Goal: Task Accomplishment & Management: Use online tool/utility

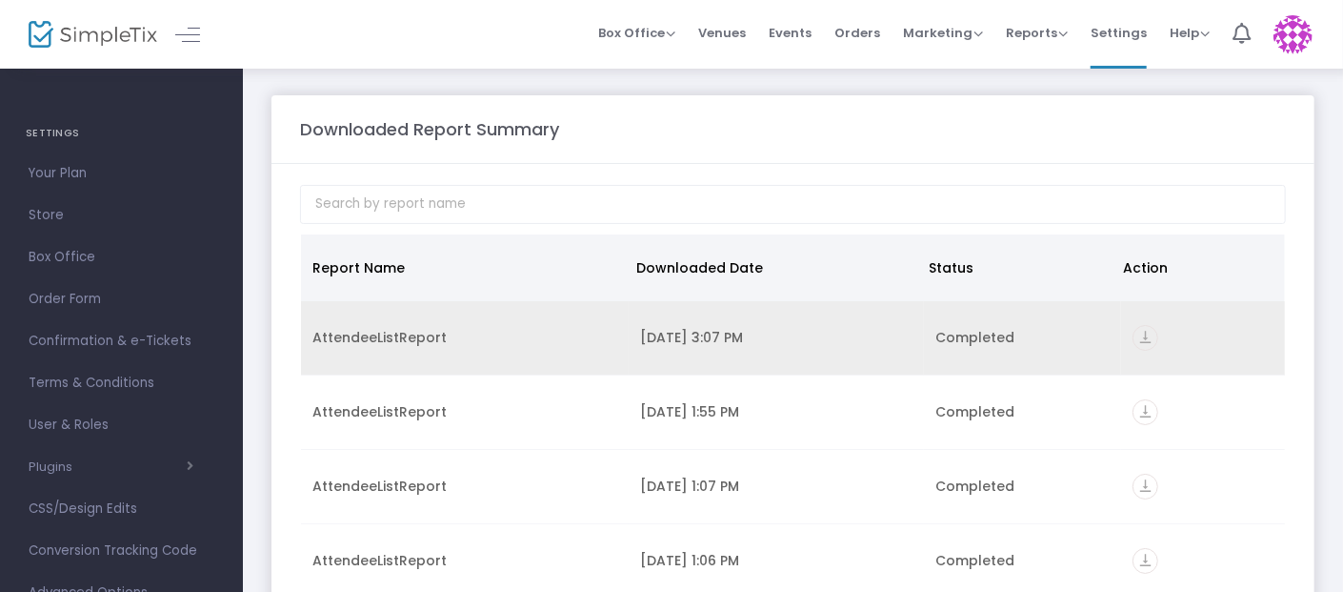
click at [1135, 340] on icon "vertical_align_bottom" at bounding box center [1146, 338] width 26 height 26
